Goal: Answer question/provide support: Participate in discussion

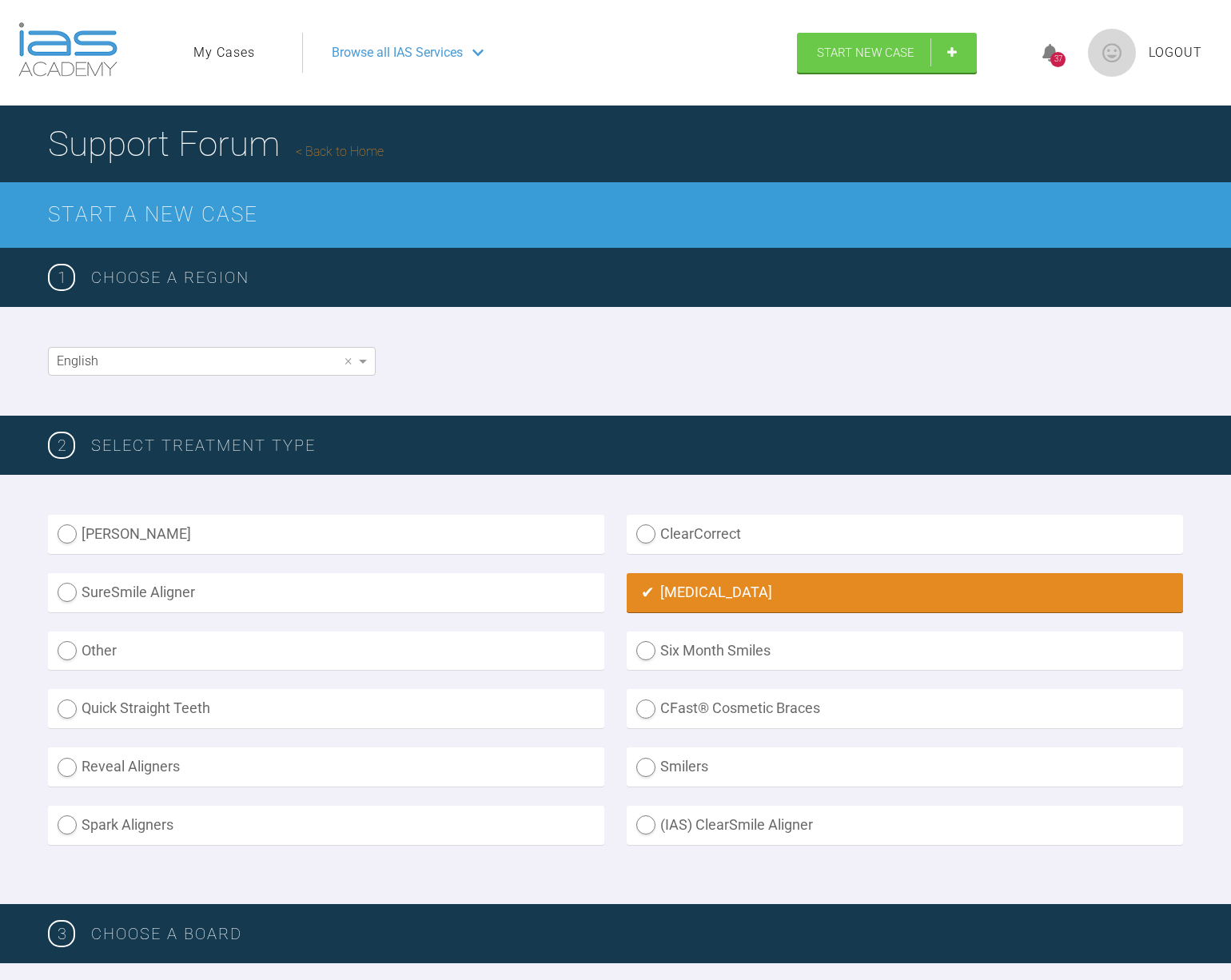
scroll to position [231, 0]
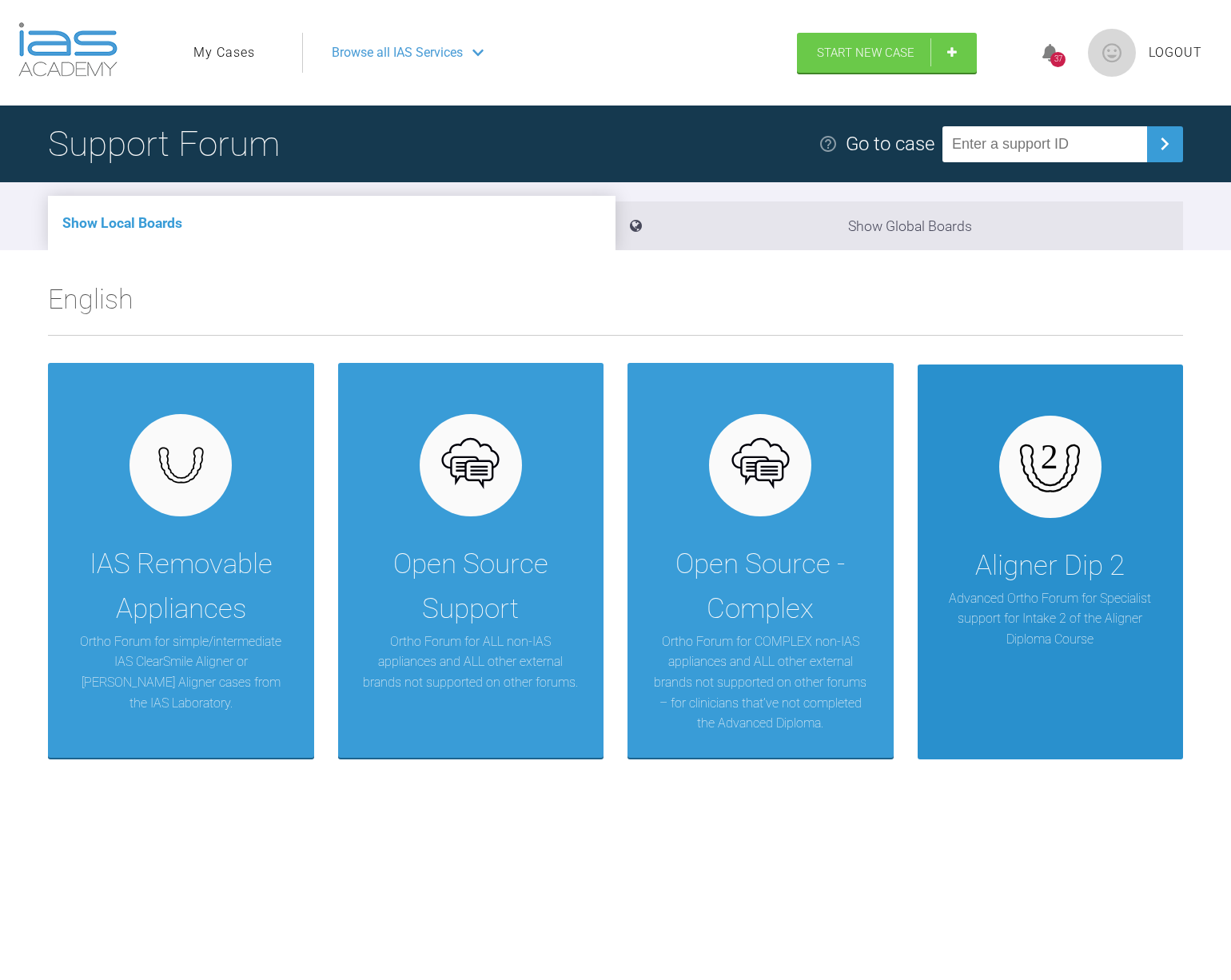
click at [1085, 673] on div "Aligner Dip 2 Advanced Ortho Forum for Specialist support for Intake 2 of the A…" at bounding box center [1051, 562] width 266 height 395
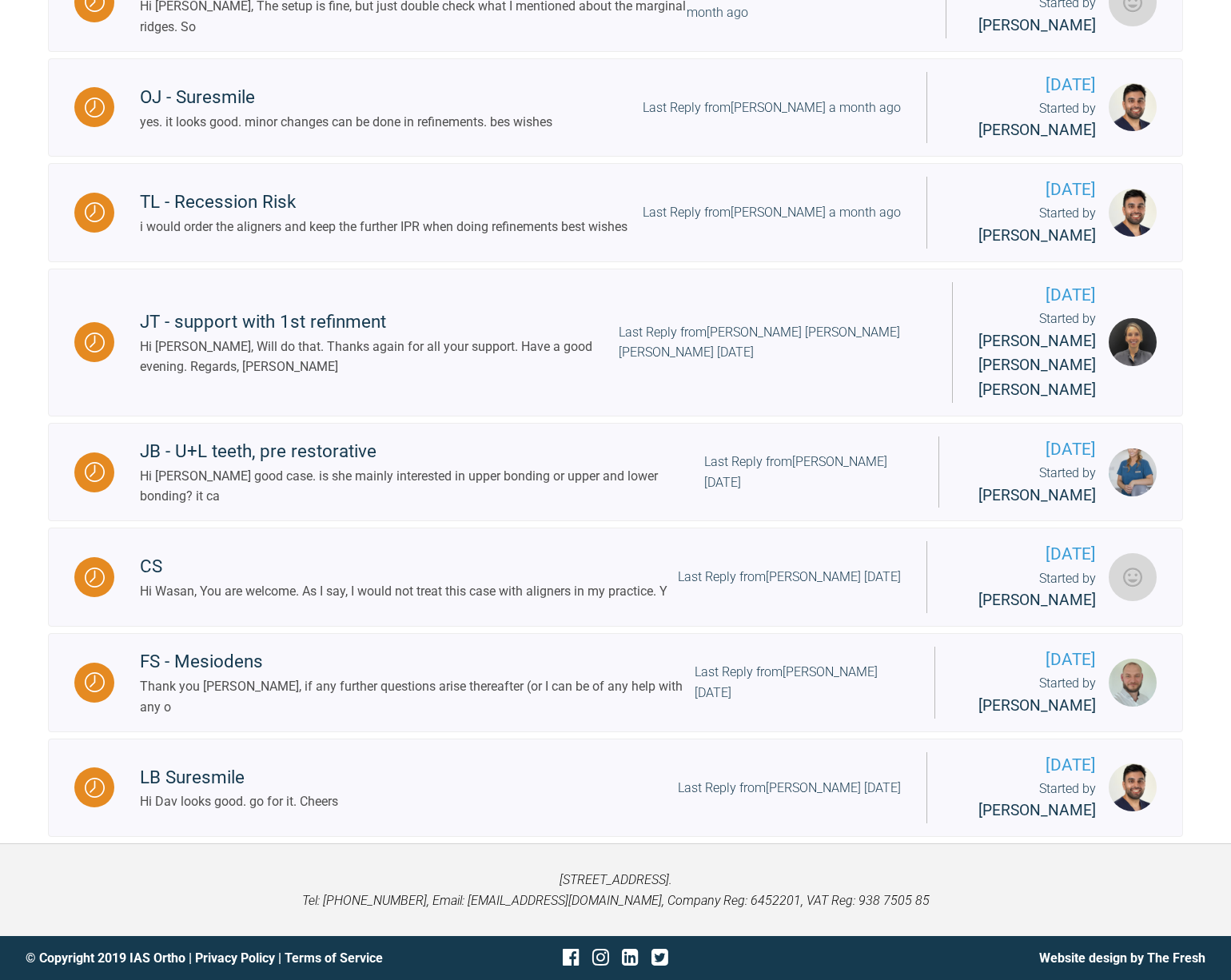
scroll to position [924, 0]
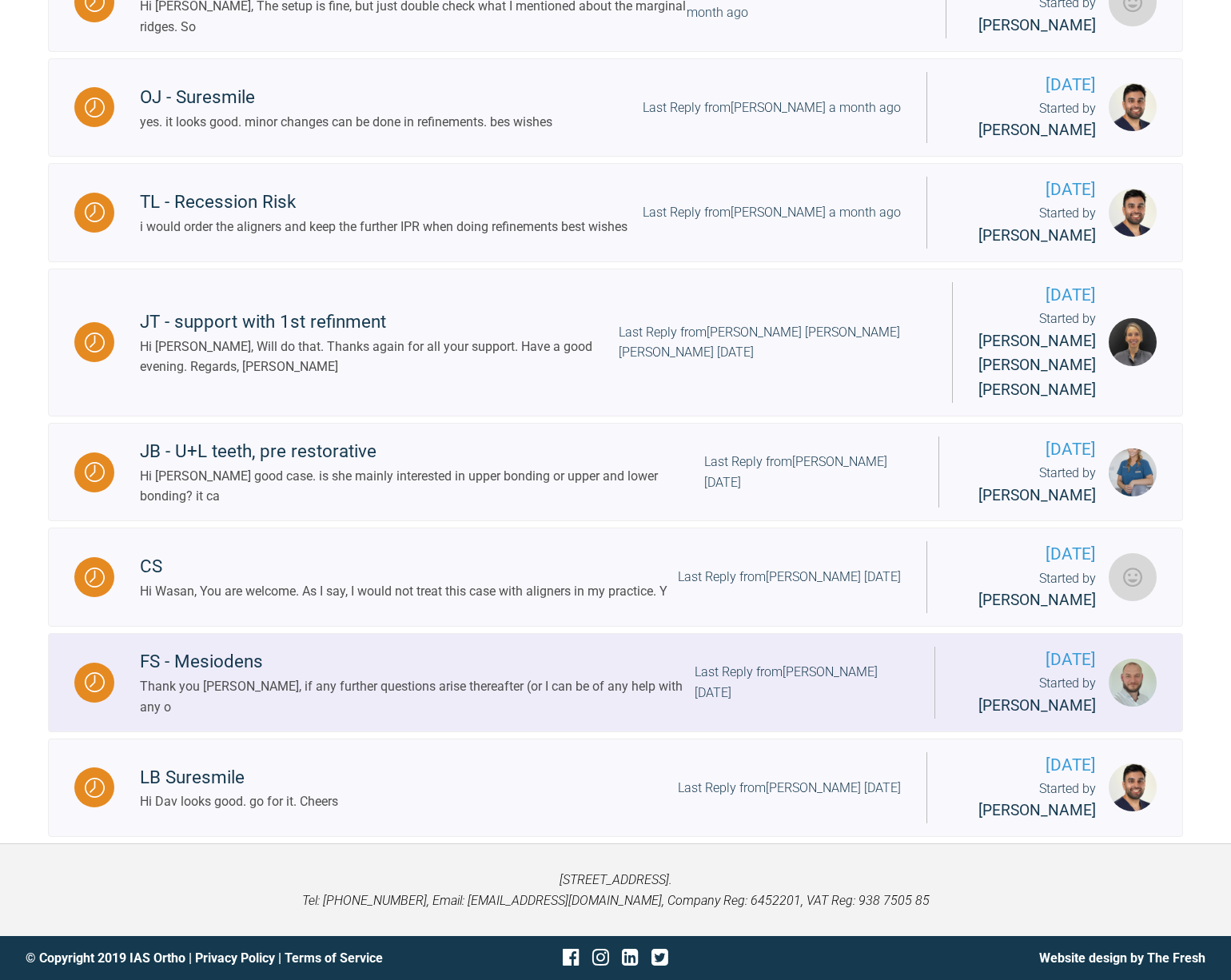
click at [219, 650] on div "FS - Mesiodens" at bounding box center [417, 662] width 554 height 29
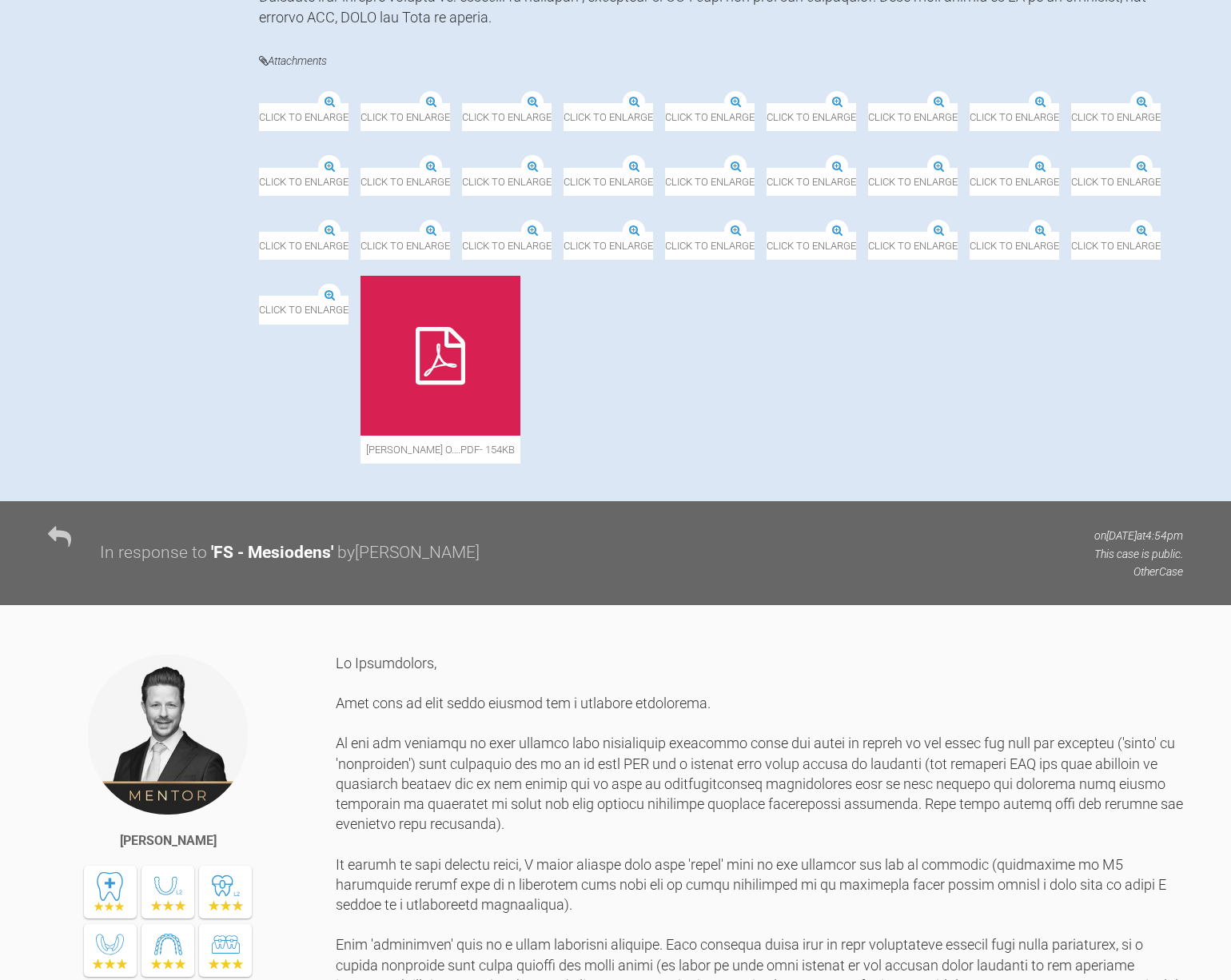
scroll to position [1003, 0]
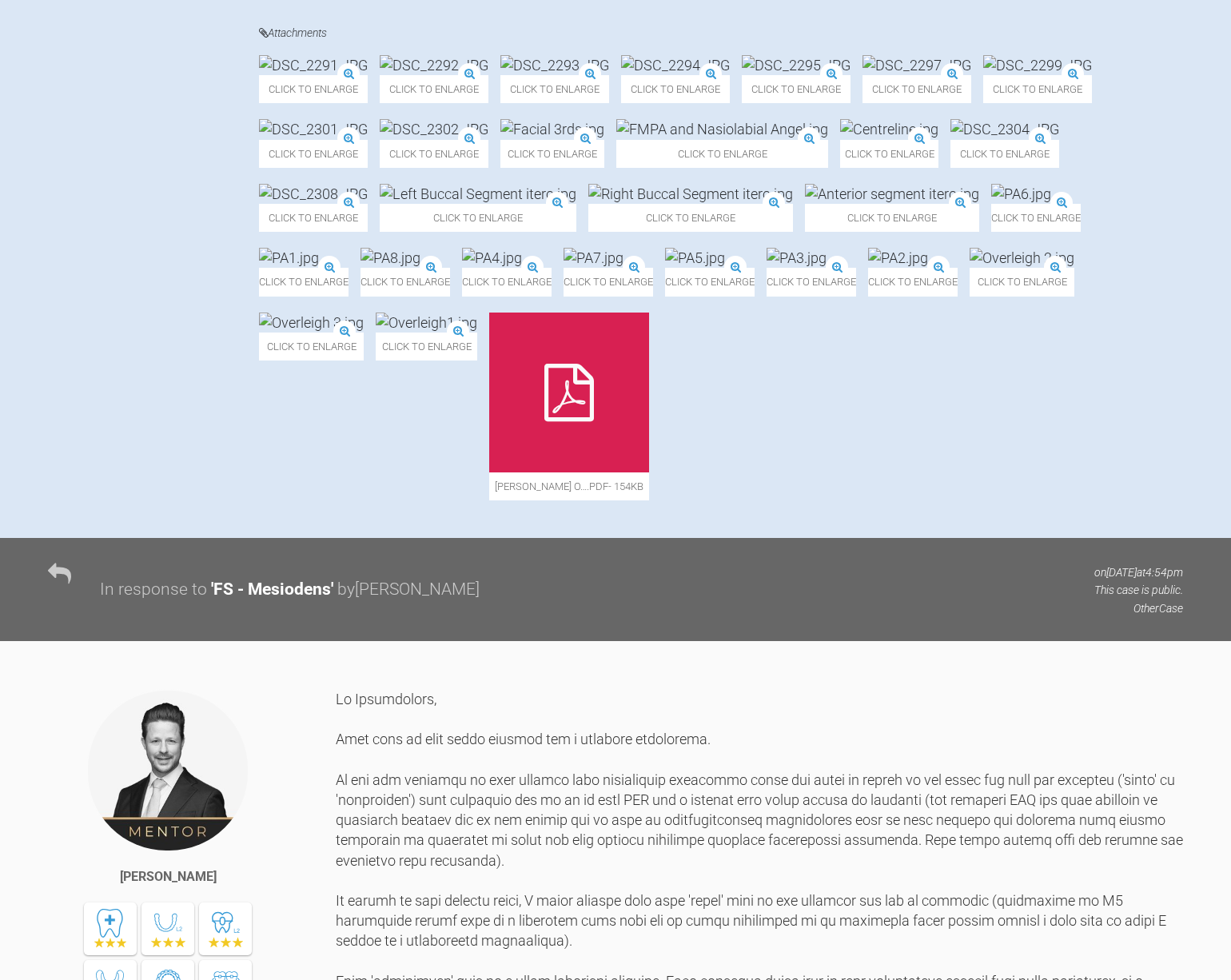
click at [616, 139] on img at bounding box center [722, 129] width 212 height 20
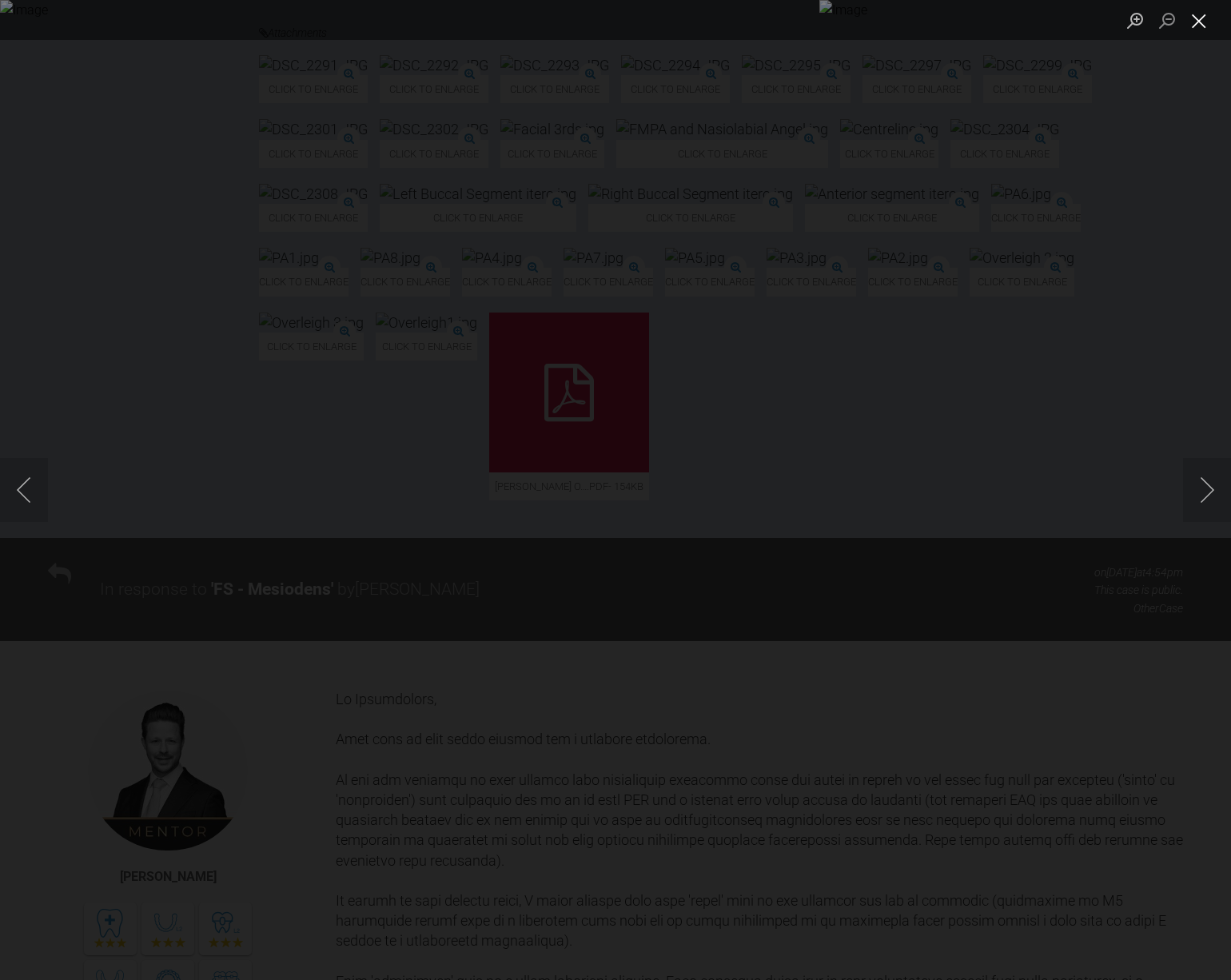
click at [1195, 16] on button "Close lightbox" at bounding box center [1199, 20] width 32 height 28
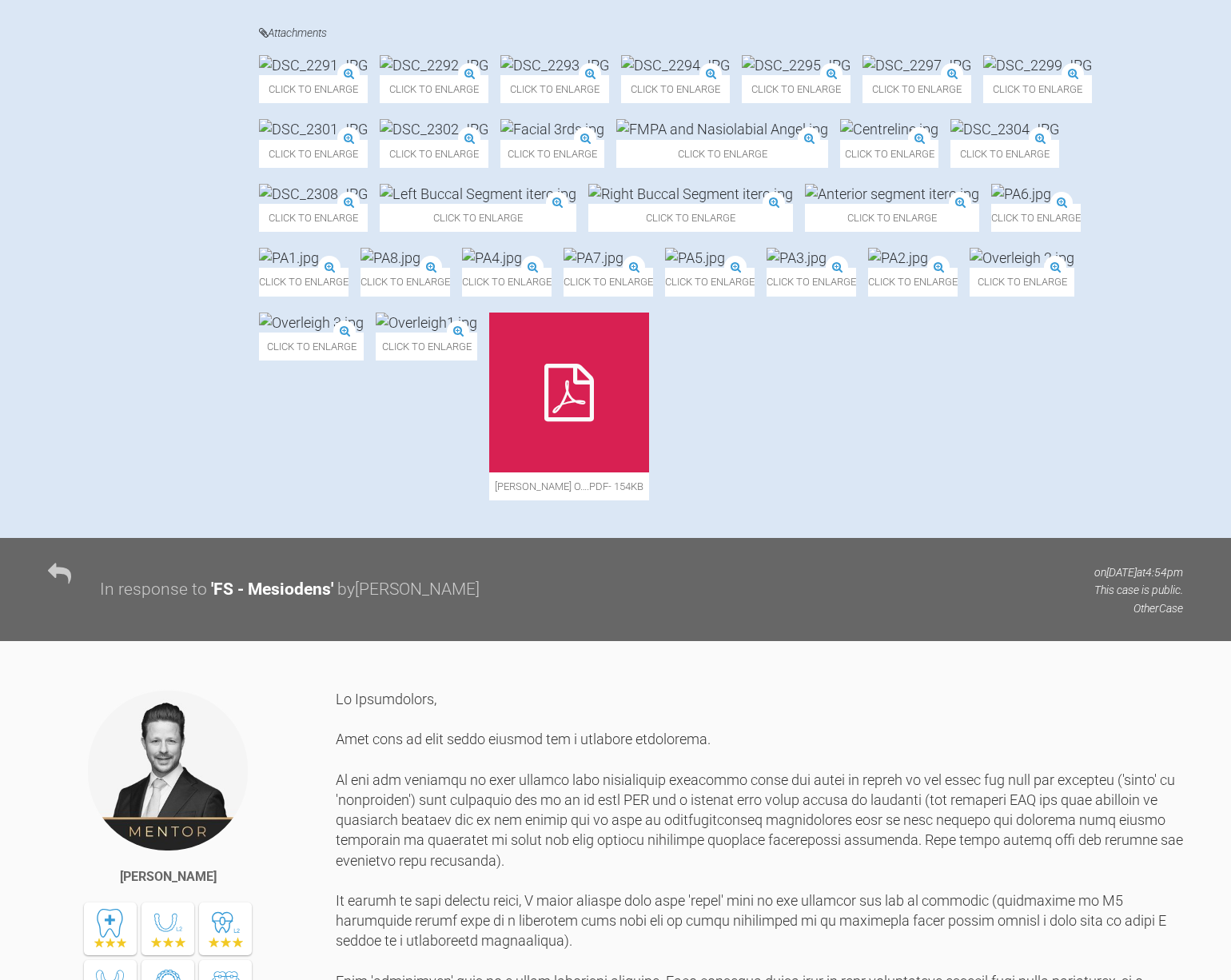
click at [605, 139] on img at bounding box center [552, 129] width 104 height 20
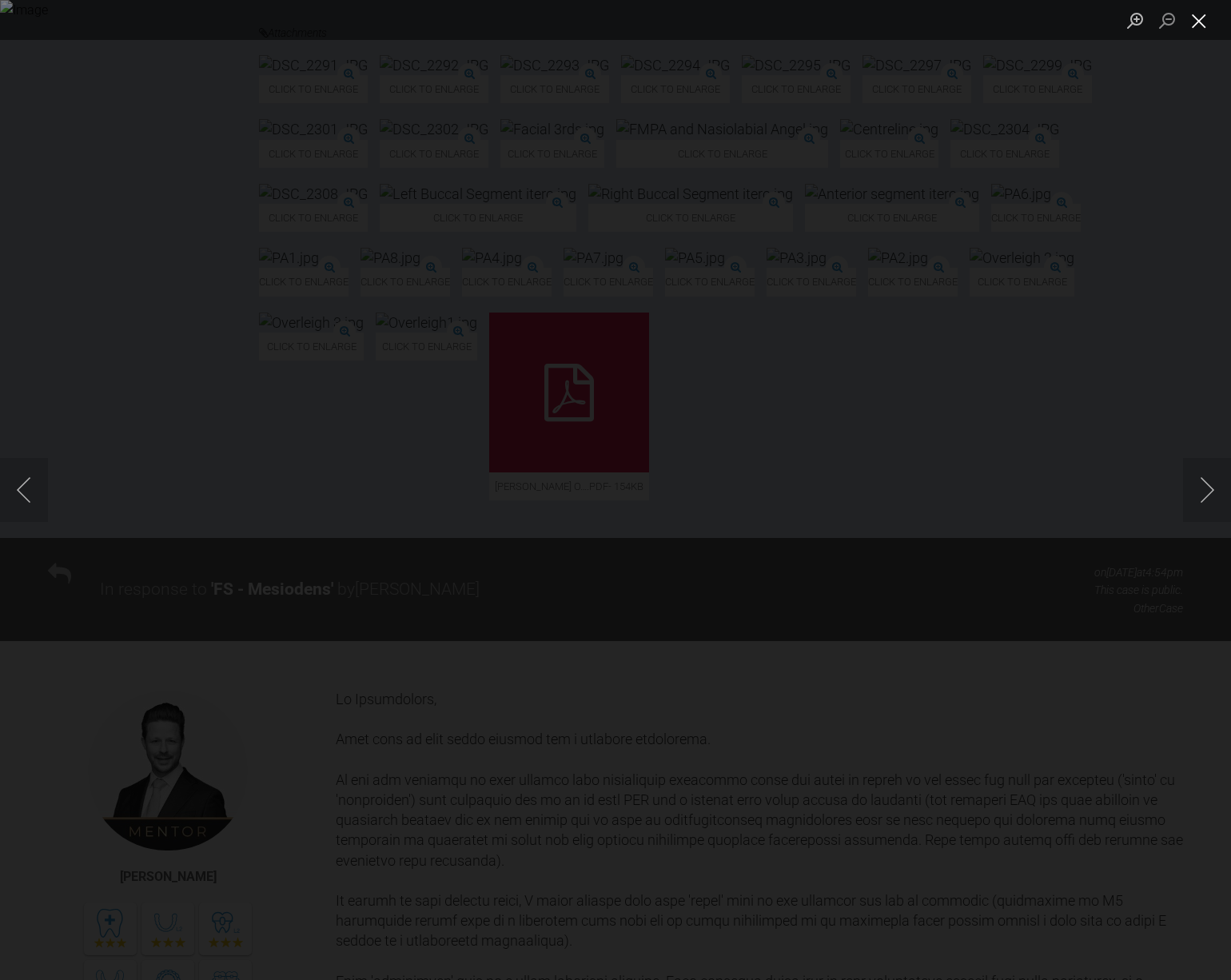
click at [1205, 23] on button "Close lightbox" at bounding box center [1199, 20] width 32 height 28
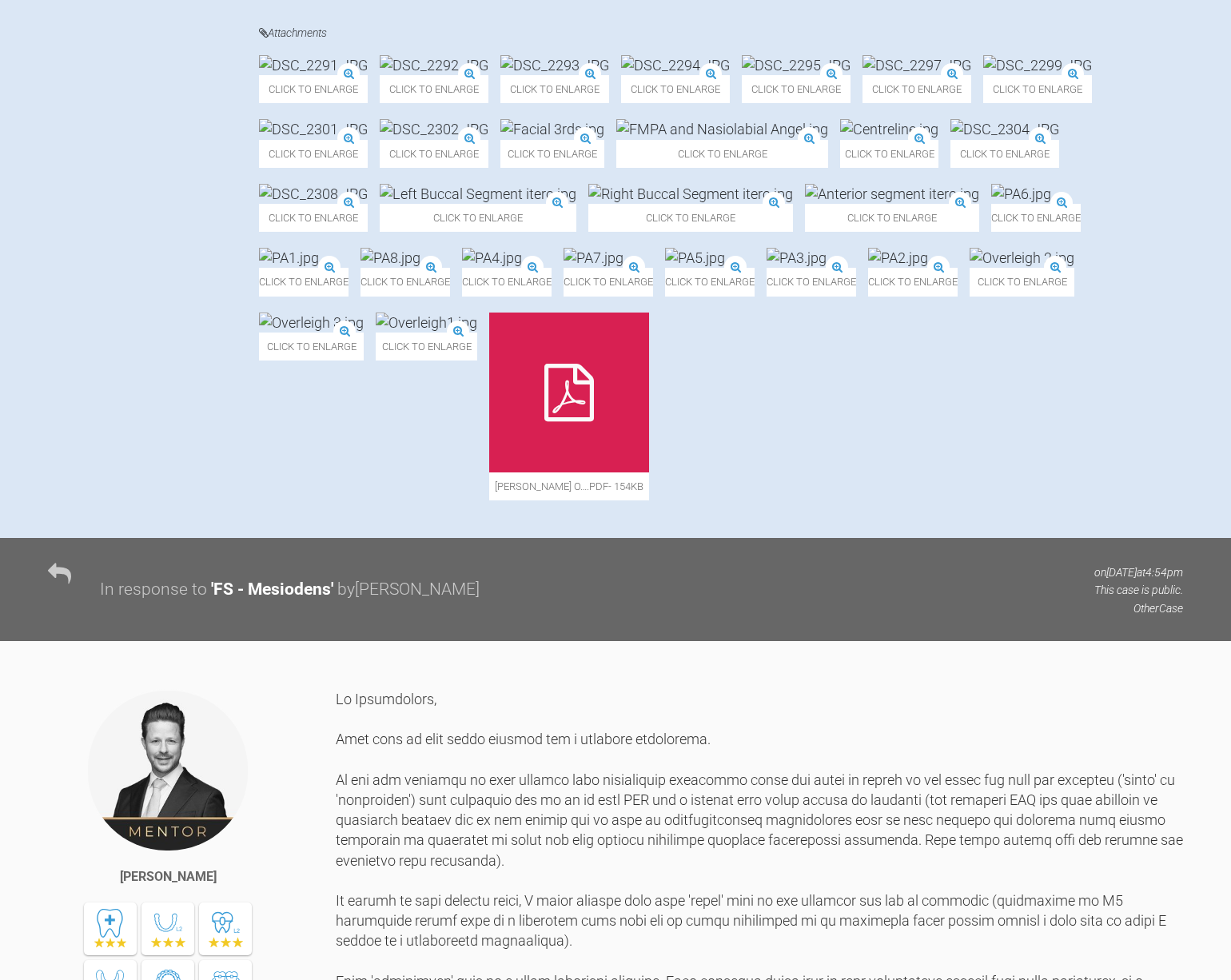
click at [840, 139] on img at bounding box center [889, 129] width 98 height 20
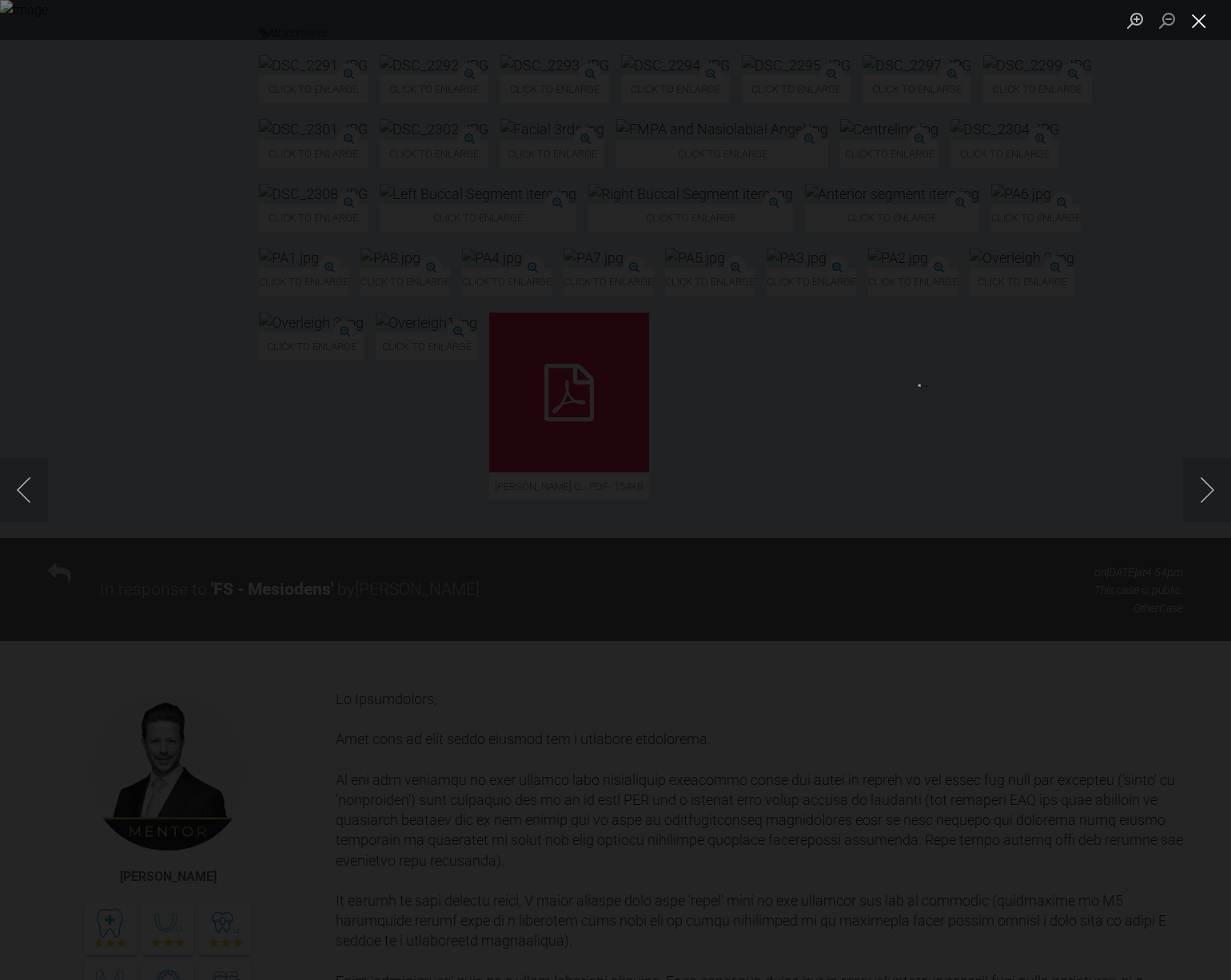
click at [1199, 8] on button "Close lightbox" at bounding box center [1199, 20] width 32 height 28
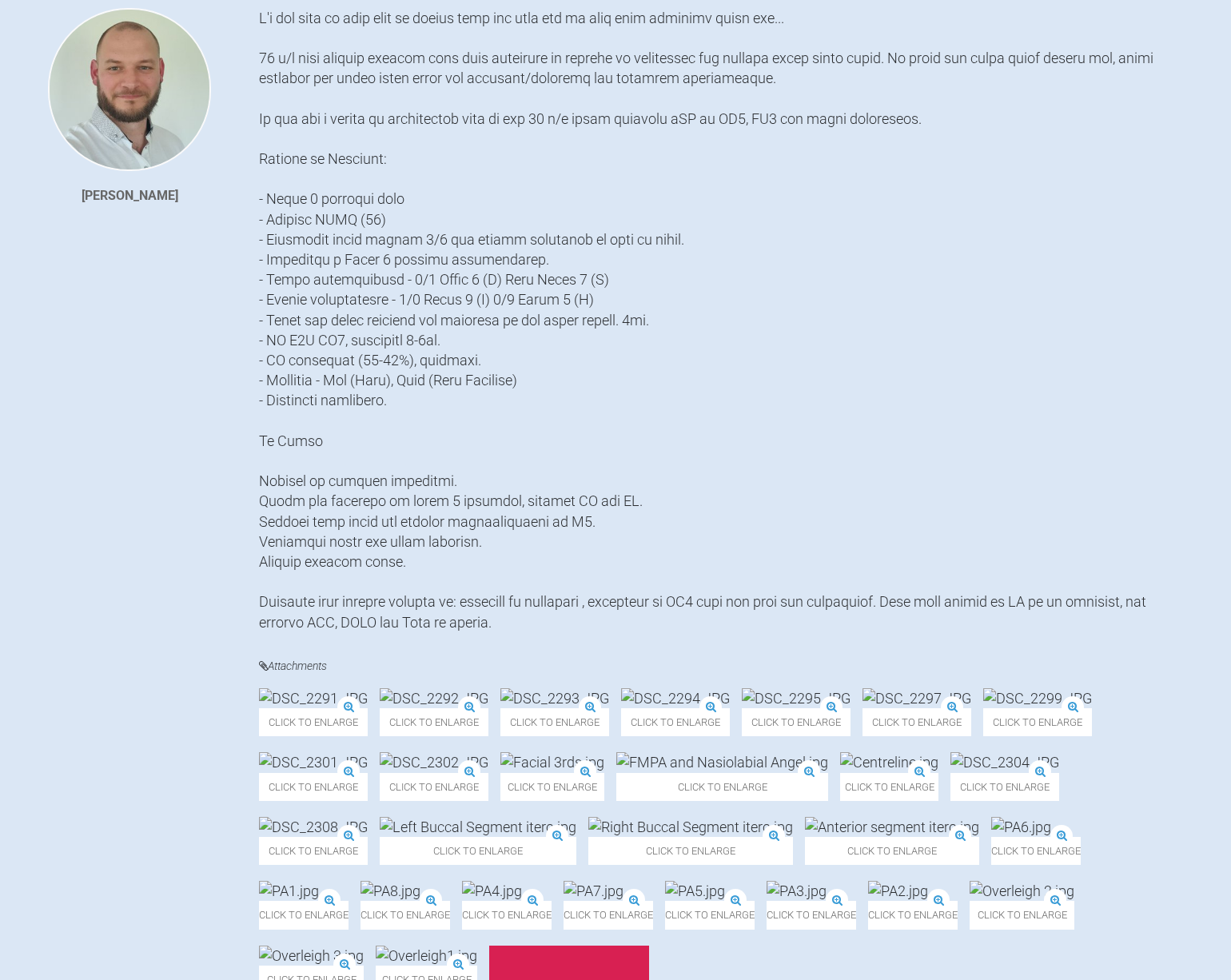
scroll to position [364, 0]
